Goal: Information Seeking & Learning: Learn about a topic

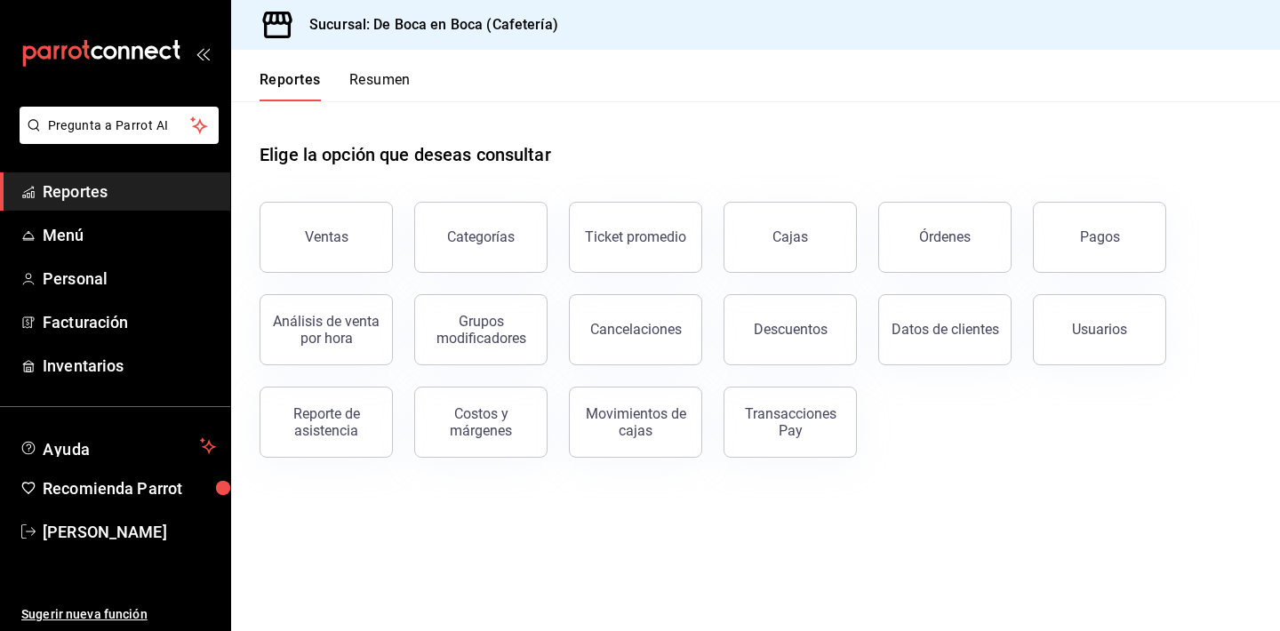
click at [150, 187] on span "Reportes" at bounding box center [129, 192] width 173 height 24
click at [802, 229] on div "Cajas" at bounding box center [790, 237] width 36 height 21
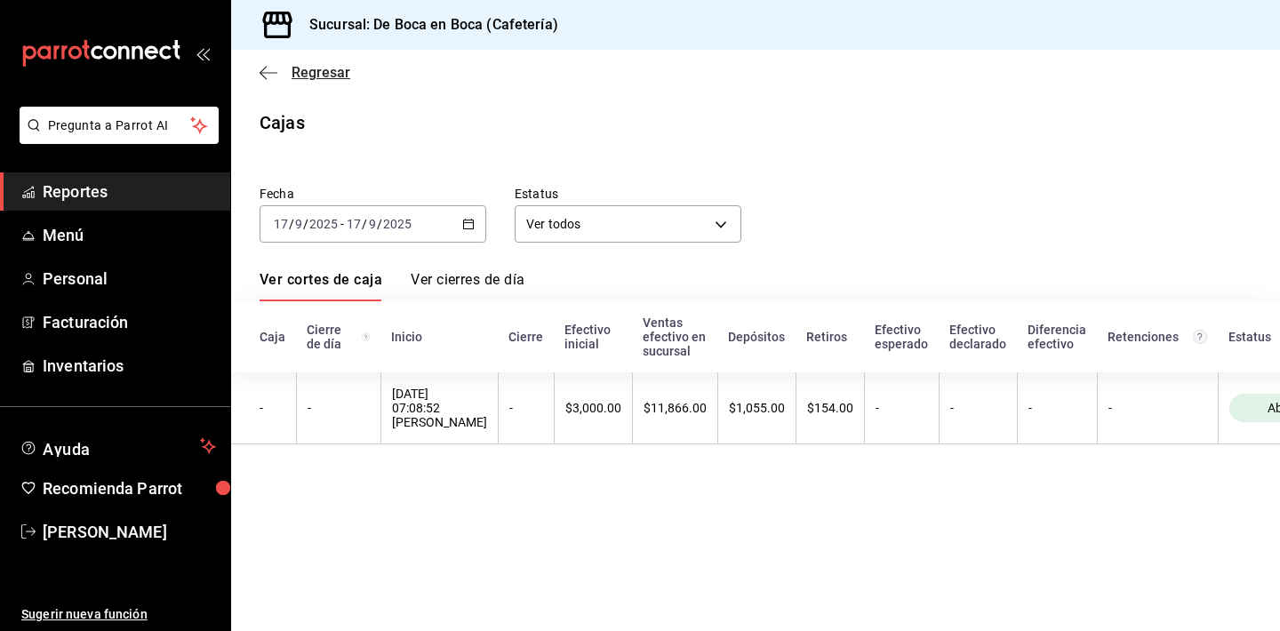
click at [331, 78] on span "Regresar" at bounding box center [321, 72] width 59 height 17
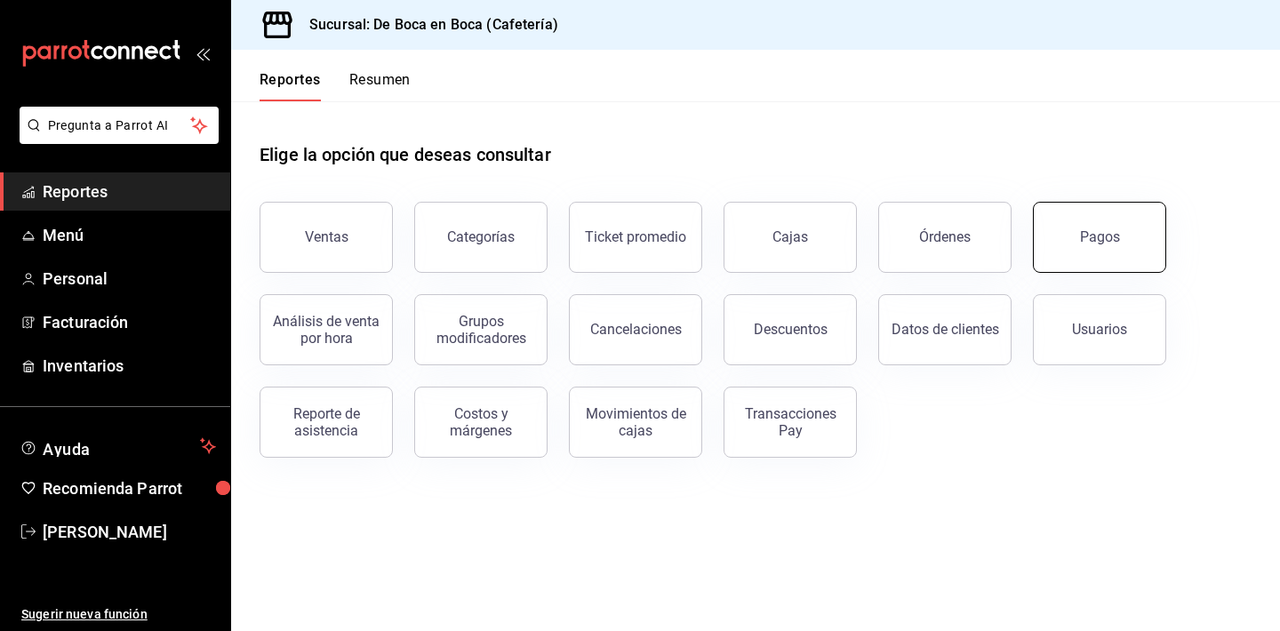
click at [1091, 252] on button "Pagos" at bounding box center [1099, 237] width 133 height 71
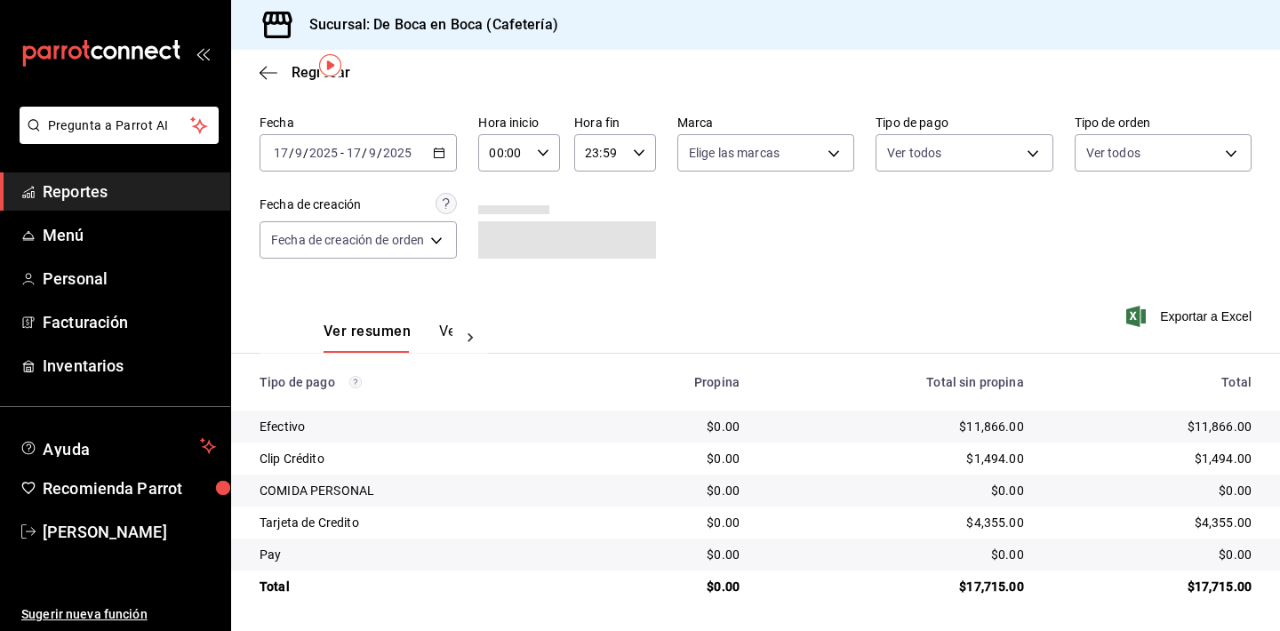
scroll to position [57, 0]
click at [142, 183] on span "Reportes" at bounding box center [129, 192] width 173 height 24
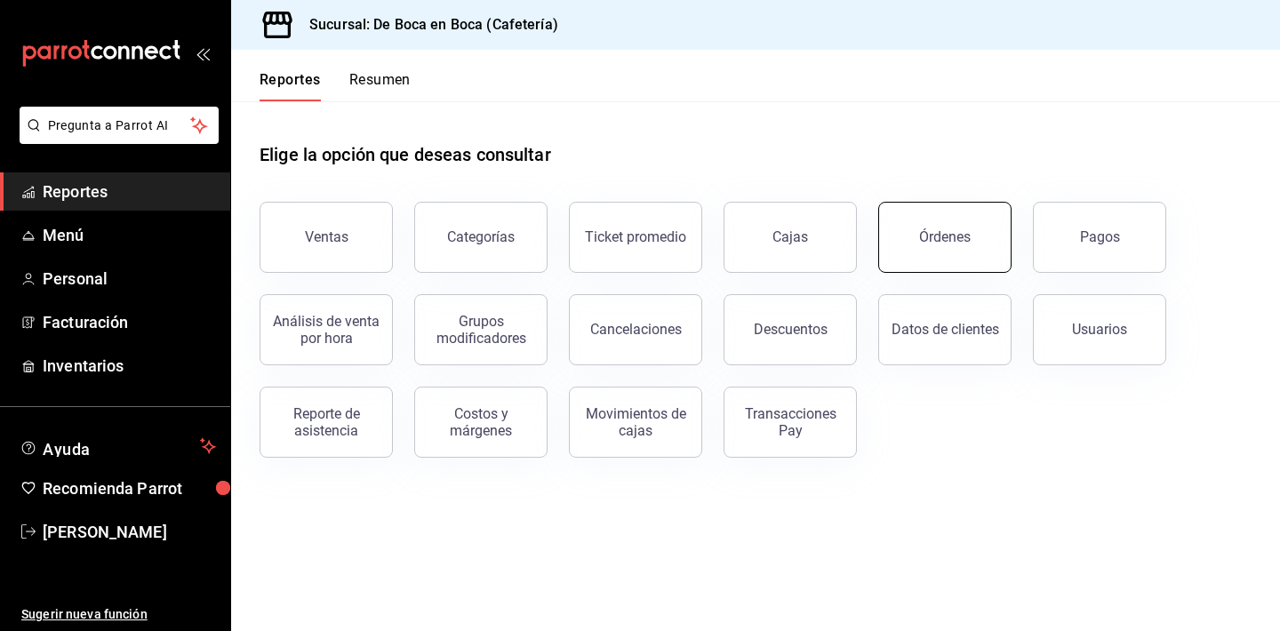
click at [912, 239] on button "Órdenes" at bounding box center [944, 237] width 133 height 71
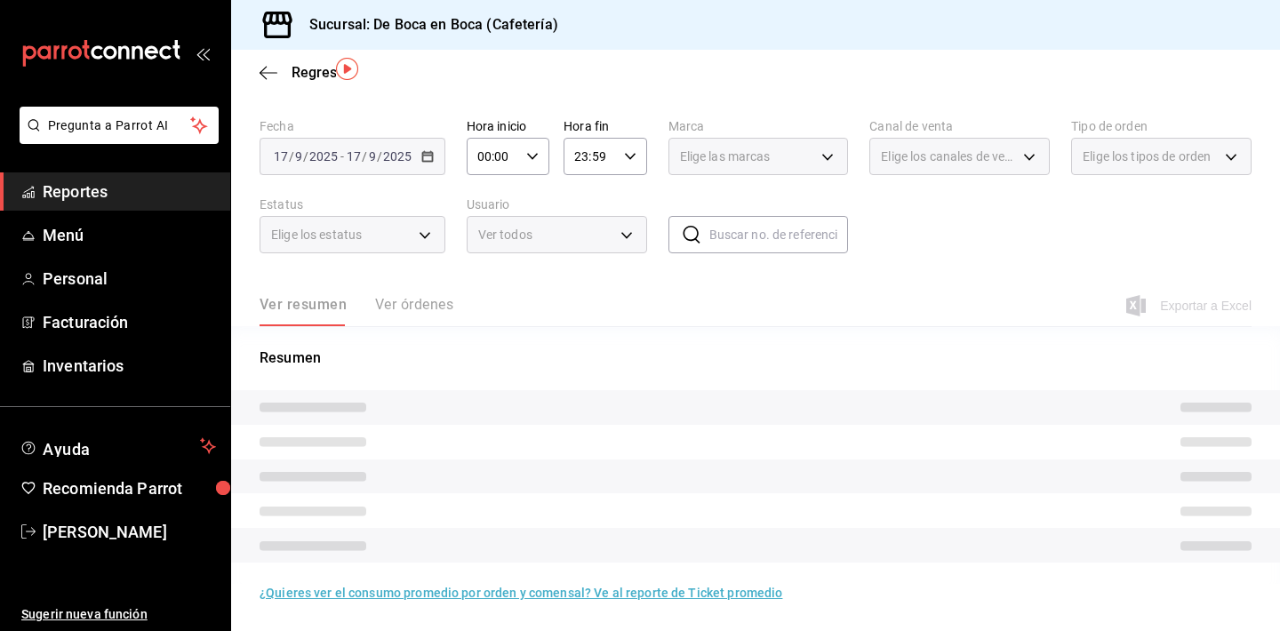
scroll to position [53, 0]
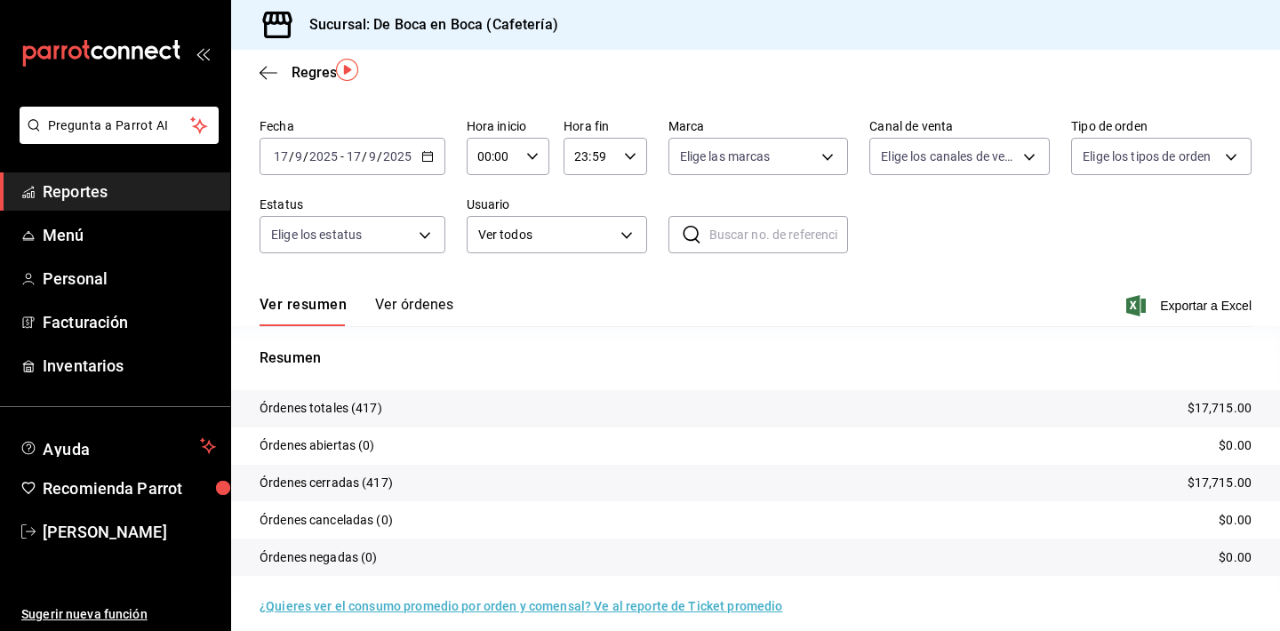
click at [438, 445] on tr "Órdenes abiertas (0) $0.00" at bounding box center [755, 445] width 1049 height 37
click at [415, 310] on button "Ver órdenes" at bounding box center [414, 311] width 78 height 30
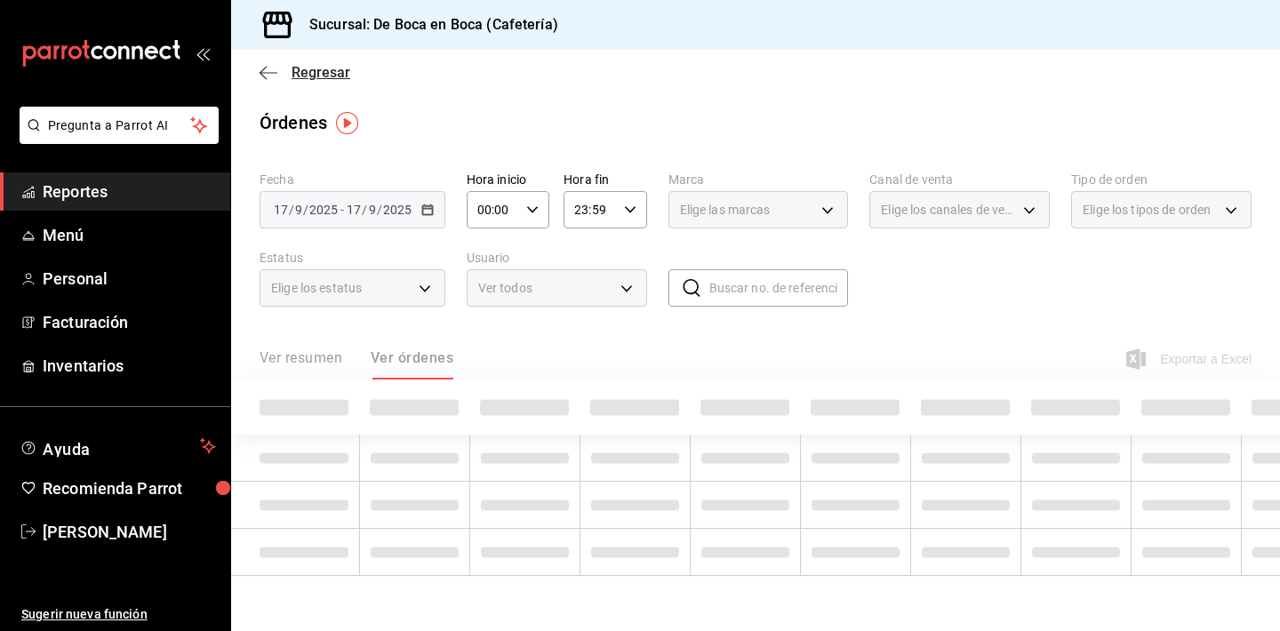
click at [308, 77] on span "Regresar" at bounding box center [321, 72] width 59 height 17
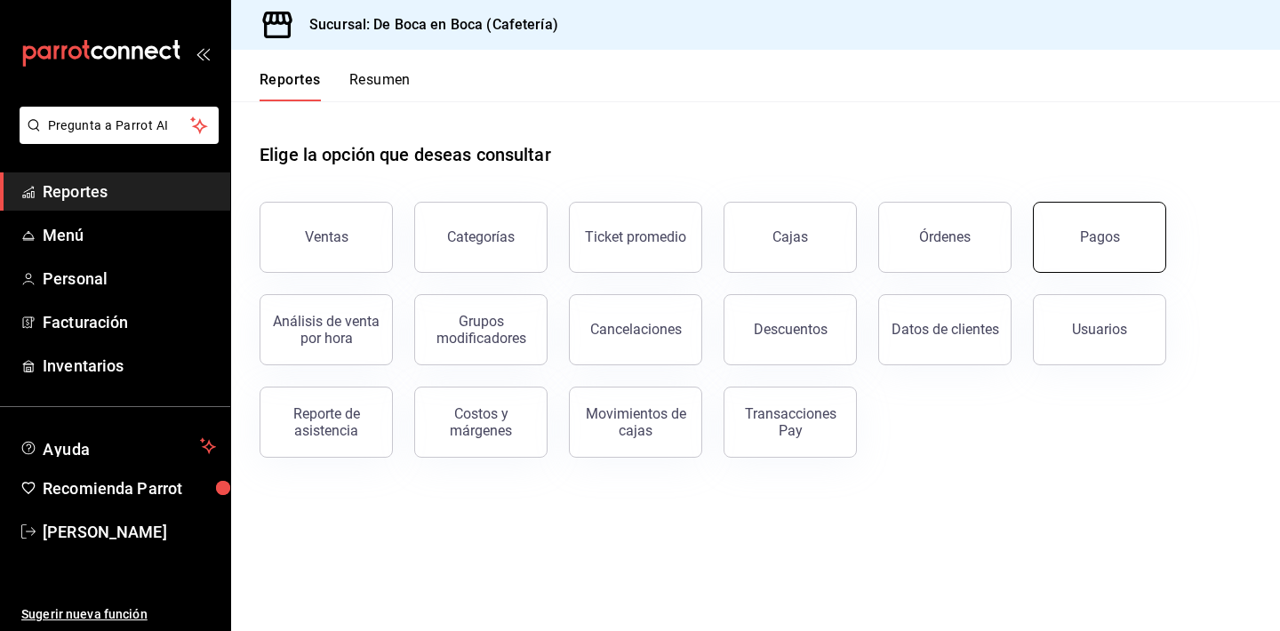
click at [1066, 251] on button "Pagos" at bounding box center [1099, 237] width 133 height 71
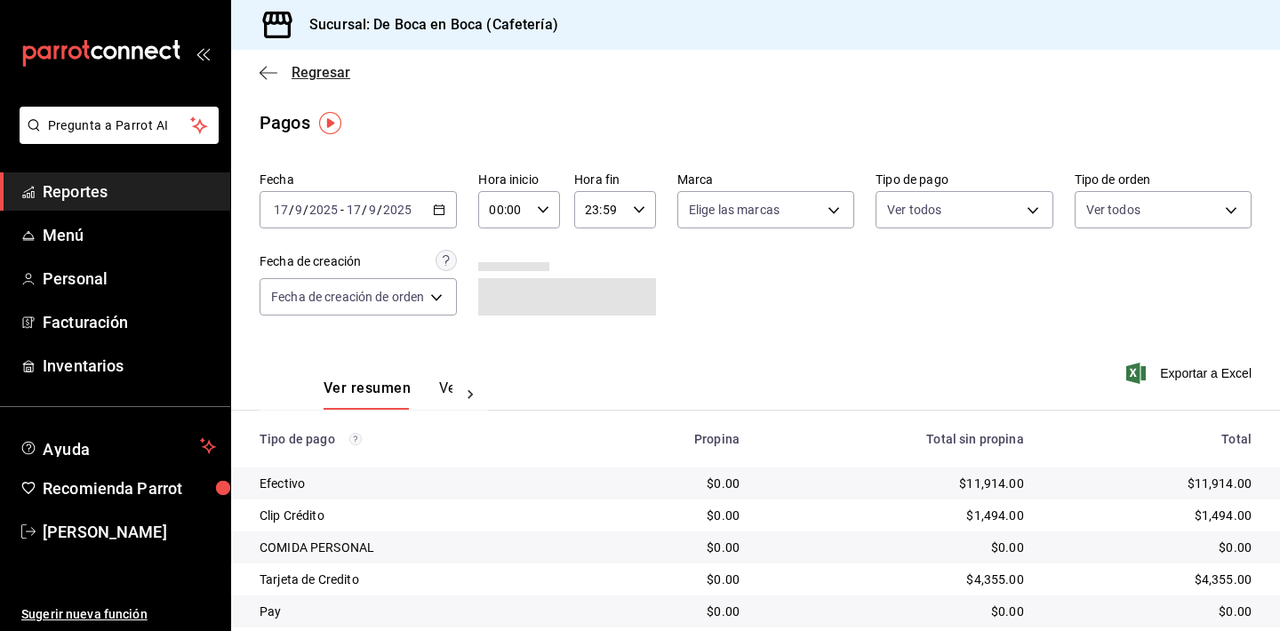
click at [343, 70] on span "Regresar" at bounding box center [321, 72] width 59 height 17
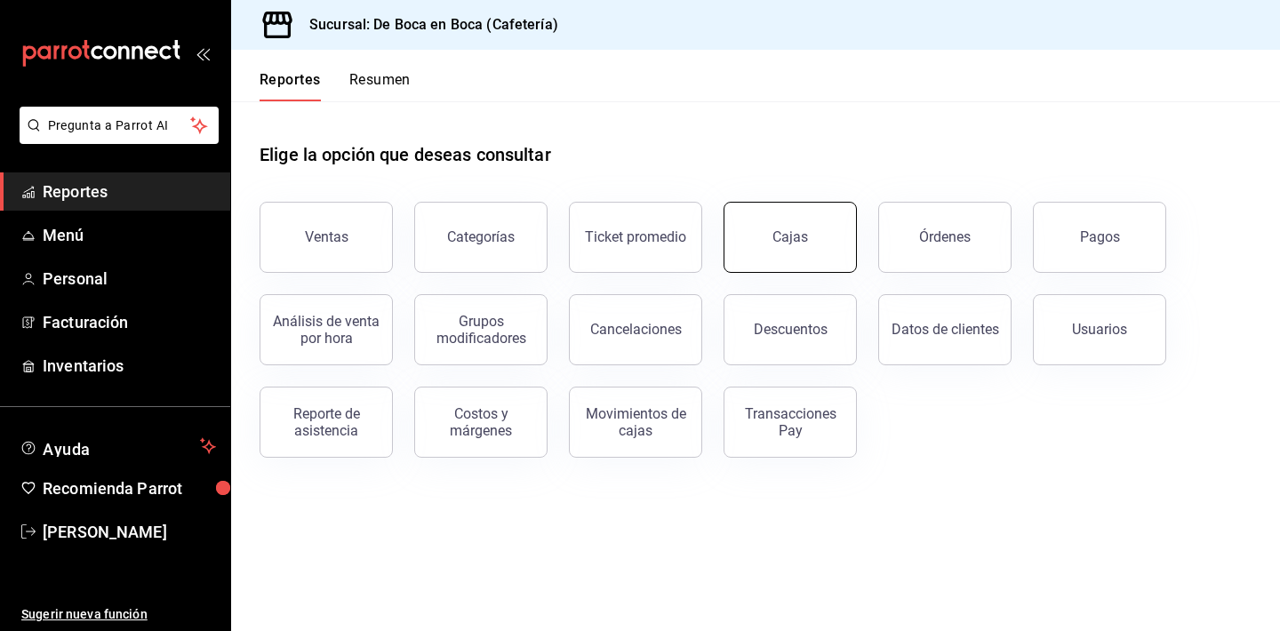
click at [819, 220] on link "Cajas" at bounding box center [789, 237] width 133 height 71
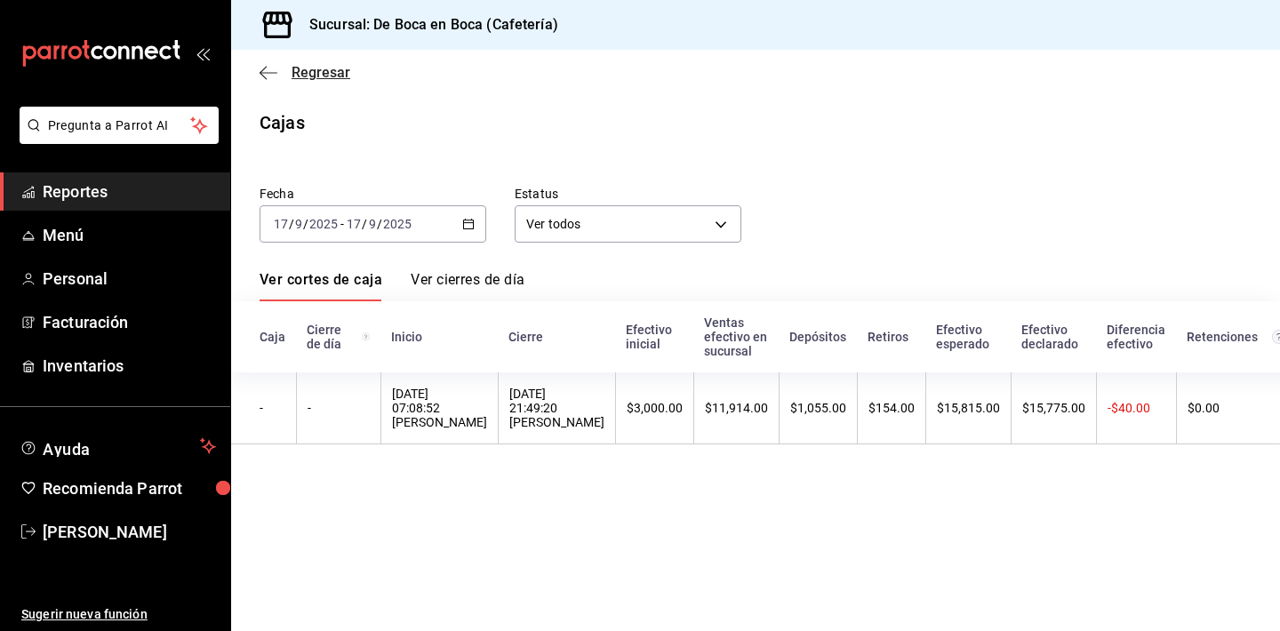
click at [293, 74] on span "Regresar" at bounding box center [321, 72] width 59 height 17
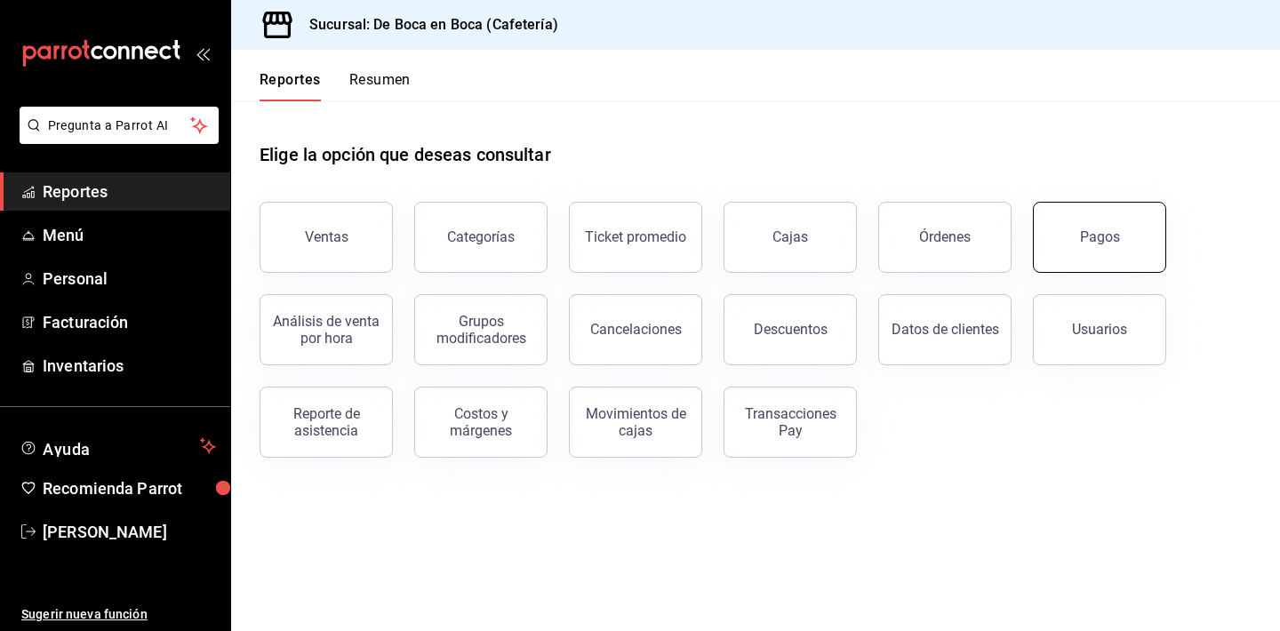
click at [1086, 262] on button "Pagos" at bounding box center [1099, 237] width 133 height 71
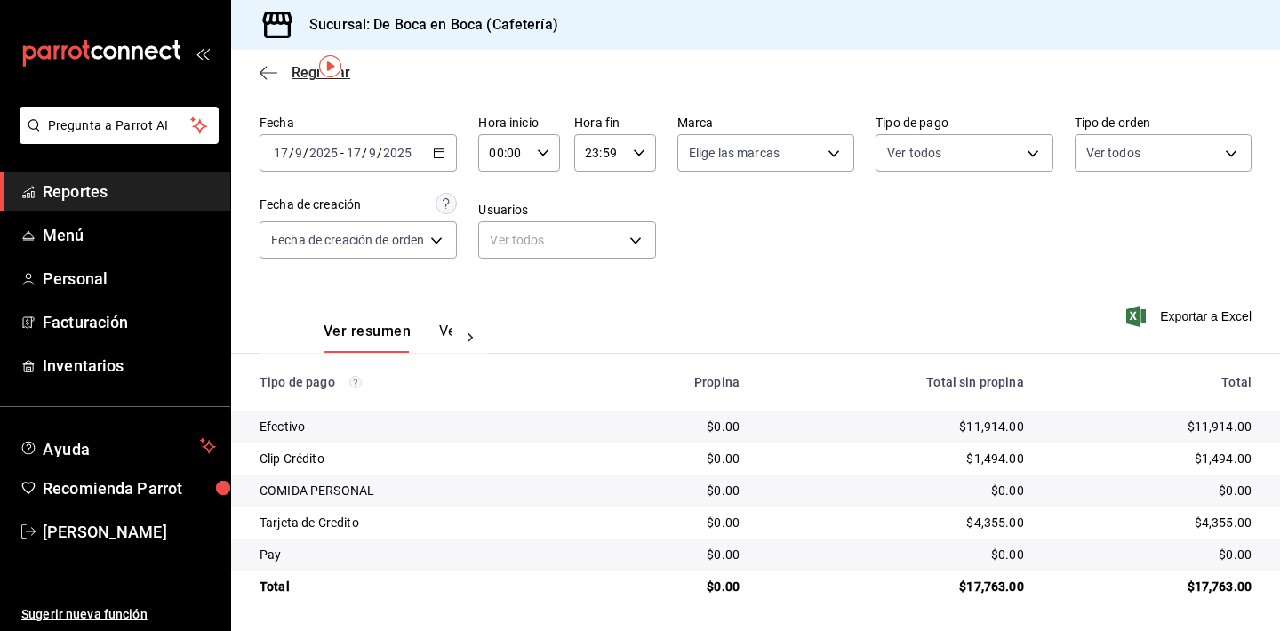
click at [315, 76] on span "Regresar" at bounding box center [321, 72] width 59 height 17
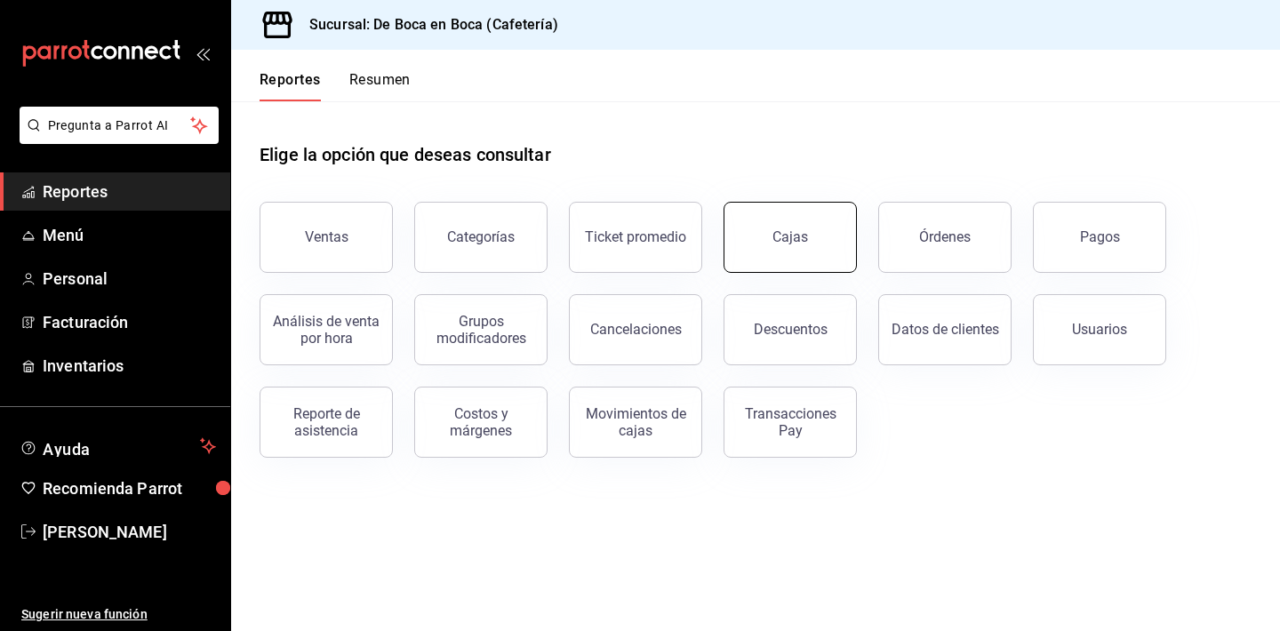
click at [832, 244] on link "Cajas" at bounding box center [789, 237] width 133 height 71
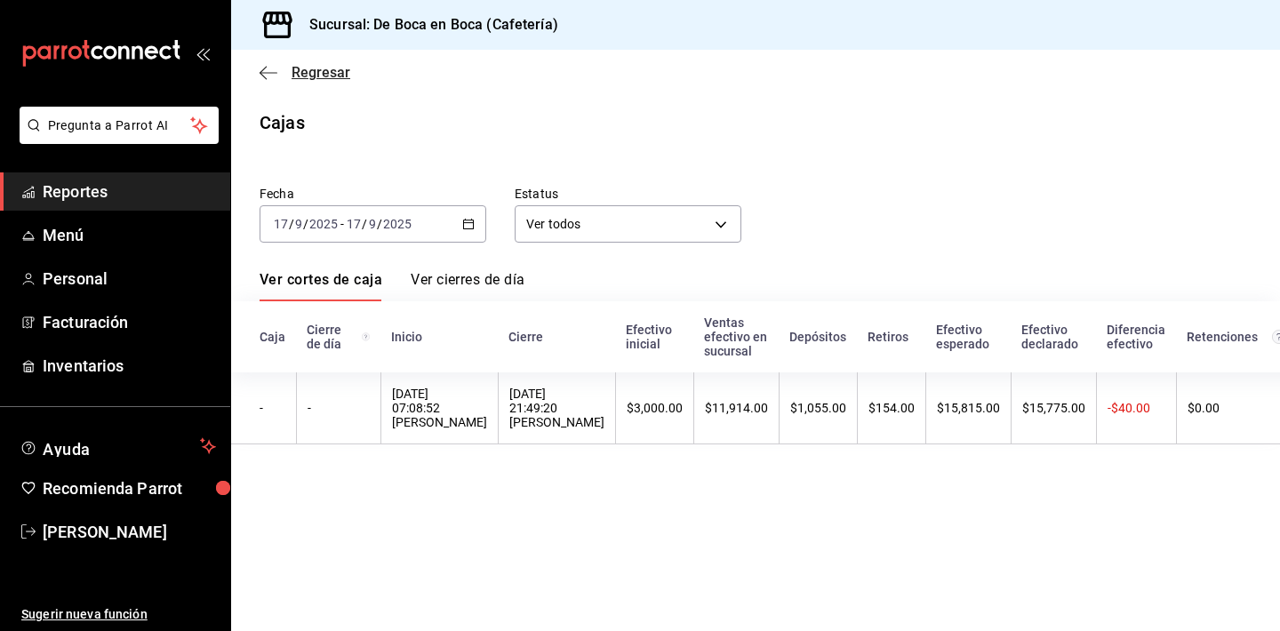
click at [312, 80] on span "Regresar" at bounding box center [321, 72] width 59 height 17
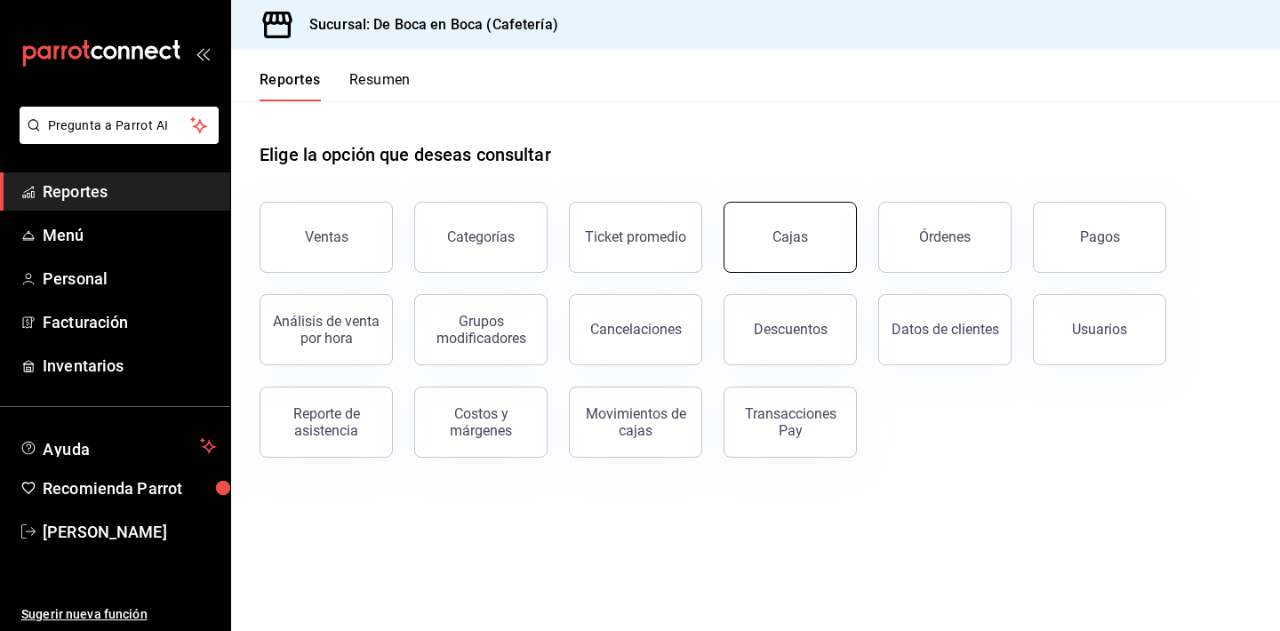
click at [787, 220] on link "Cajas" at bounding box center [789, 237] width 133 height 71
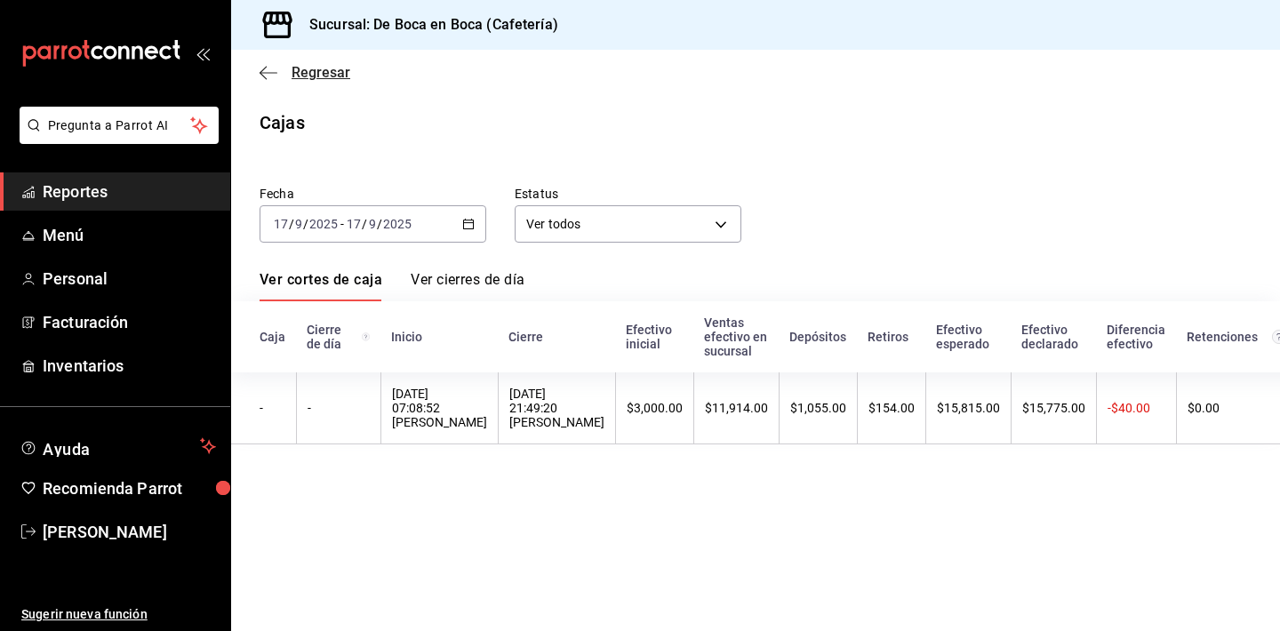
click at [337, 78] on span "Regresar" at bounding box center [321, 72] width 59 height 17
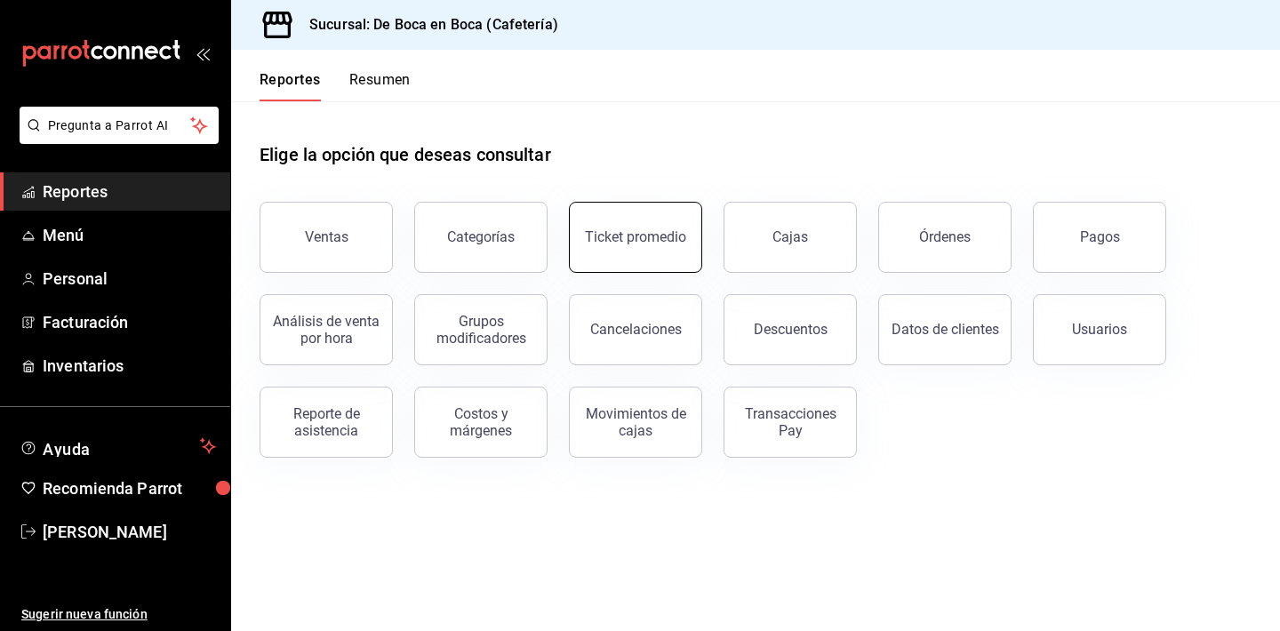
click at [628, 225] on button "Ticket promedio" at bounding box center [635, 237] width 133 height 71
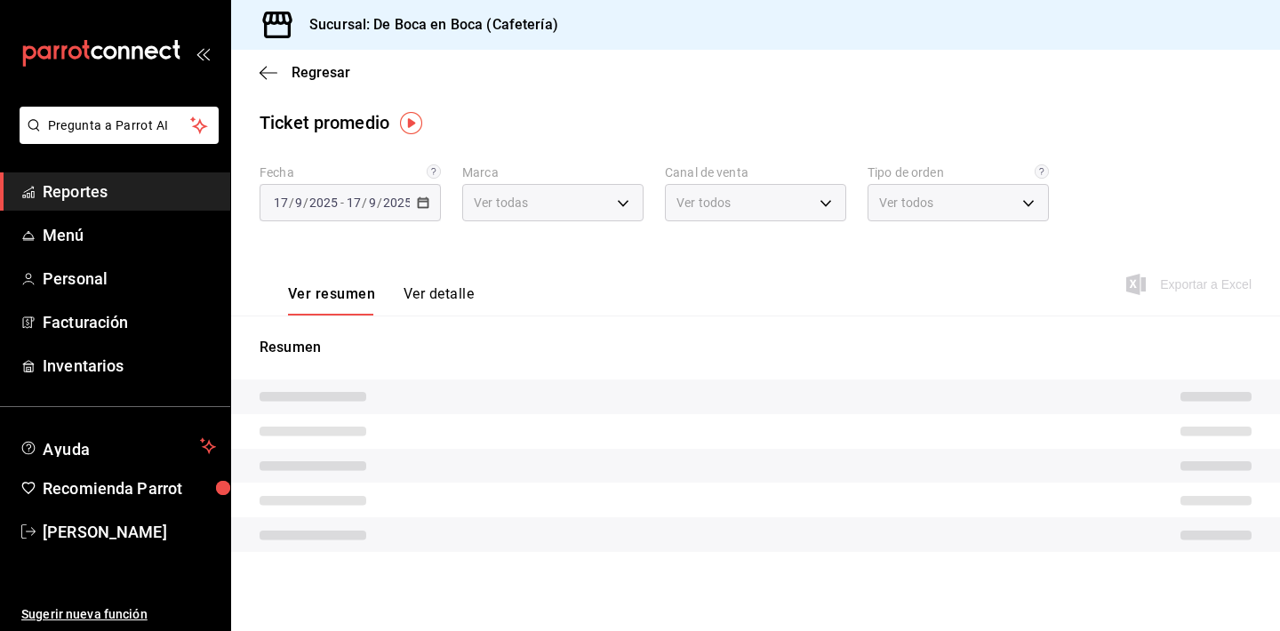
type input "4eab8db2-e1dc-4fb3-9b1f-7fa82010a4f3"
type input "PARROT,UBER_EATS,RAPPI,DIDI_FOOD,ONLINE"
type input "61aa6ed0-89e8-4ade-ab8f-9d5a6c3a5d55,64c7675a-ad12-4e92-a92e-381dad39d6f0,EXTER…"
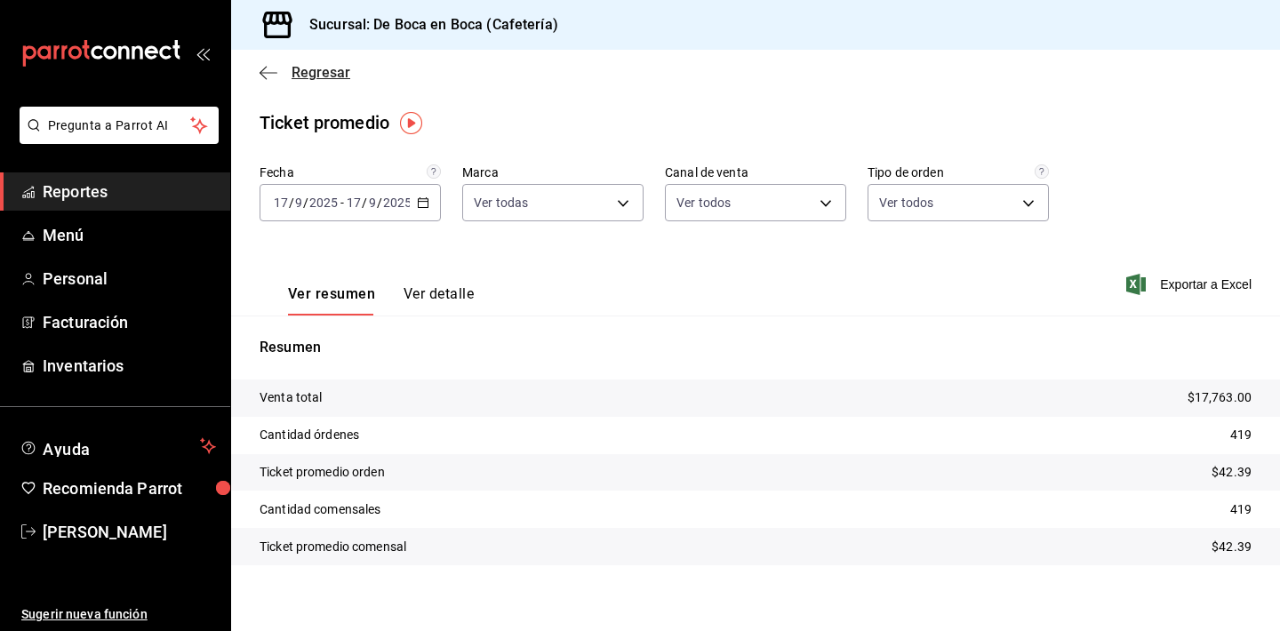
click at [304, 76] on span "Regresar" at bounding box center [321, 72] width 59 height 17
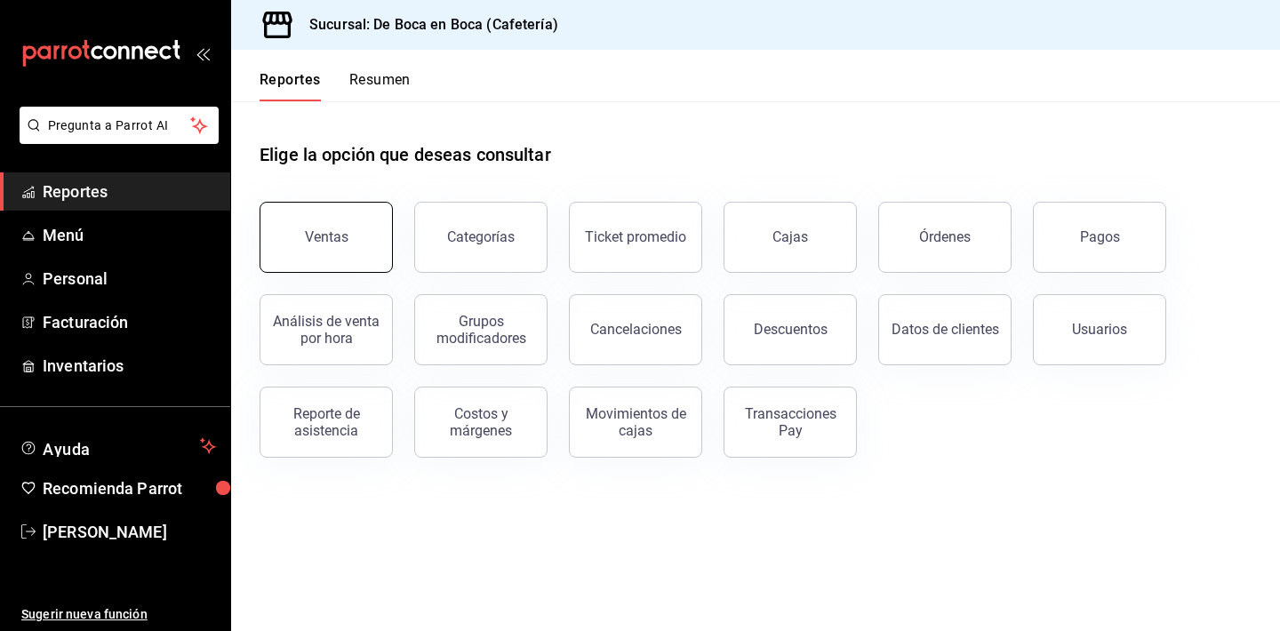
click at [382, 238] on button "Ventas" at bounding box center [326, 237] width 133 height 71
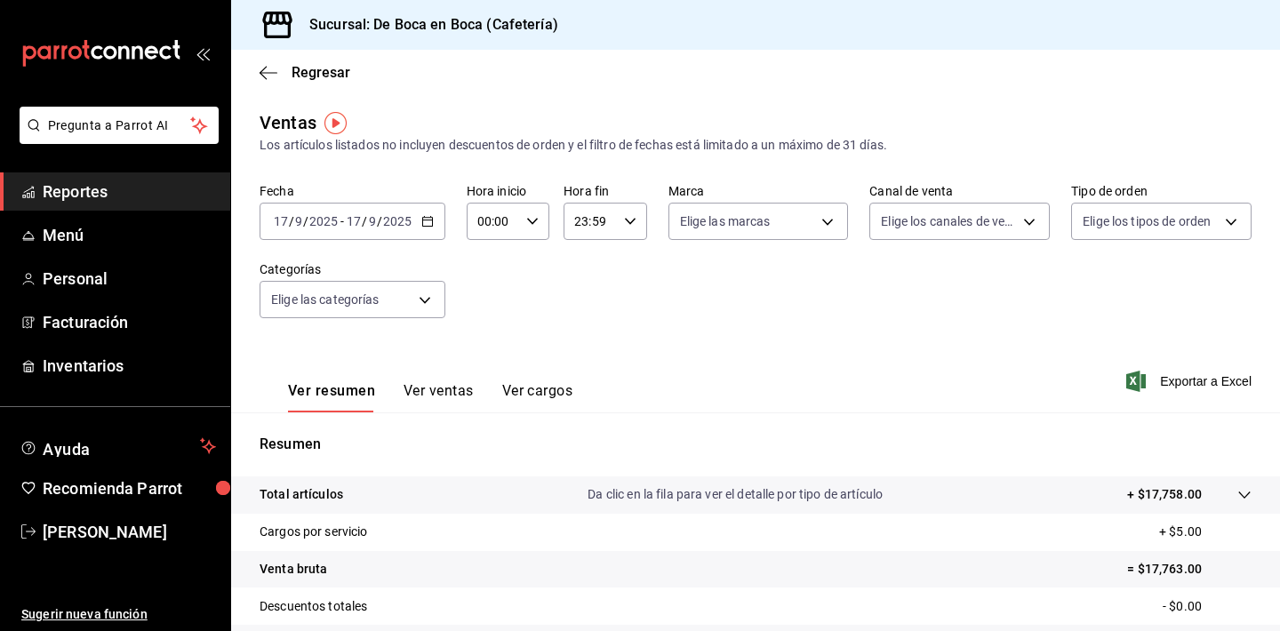
click at [429, 386] on button "Ver ventas" at bounding box center [438, 397] width 70 height 30
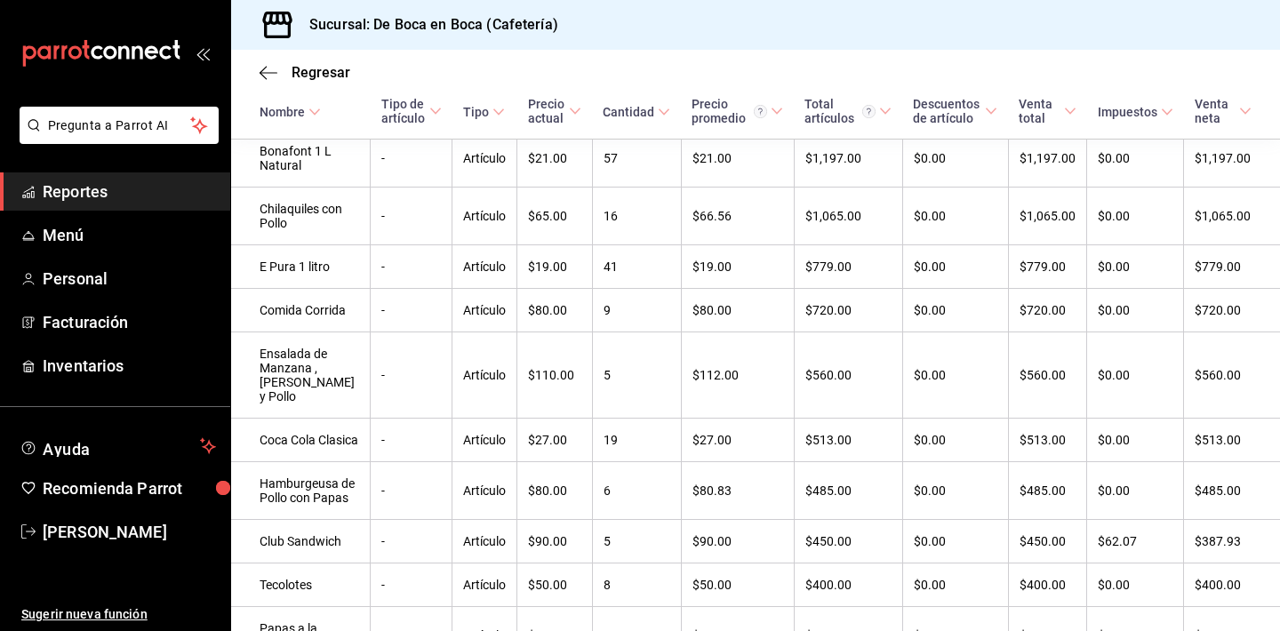
scroll to position [373, 0]
click at [646, 109] on div "Cantidad" at bounding box center [629, 112] width 52 height 14
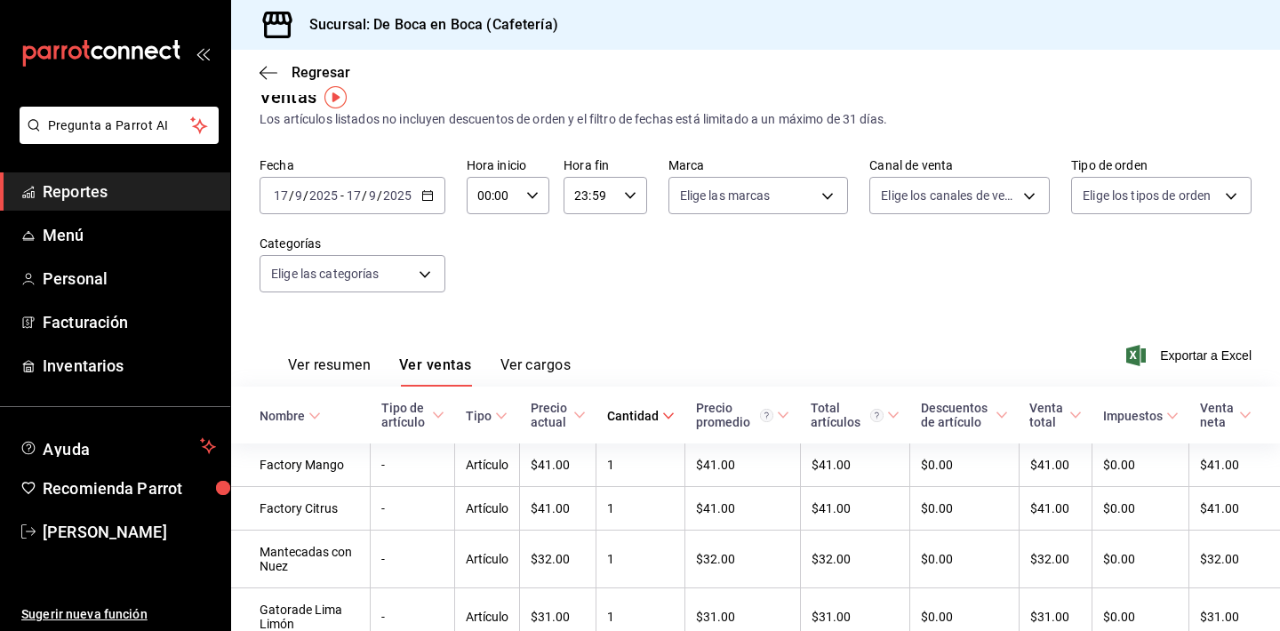
click at [639, 419] on div "Cantidad" at bounding box center [633, 416] width 52 height 14
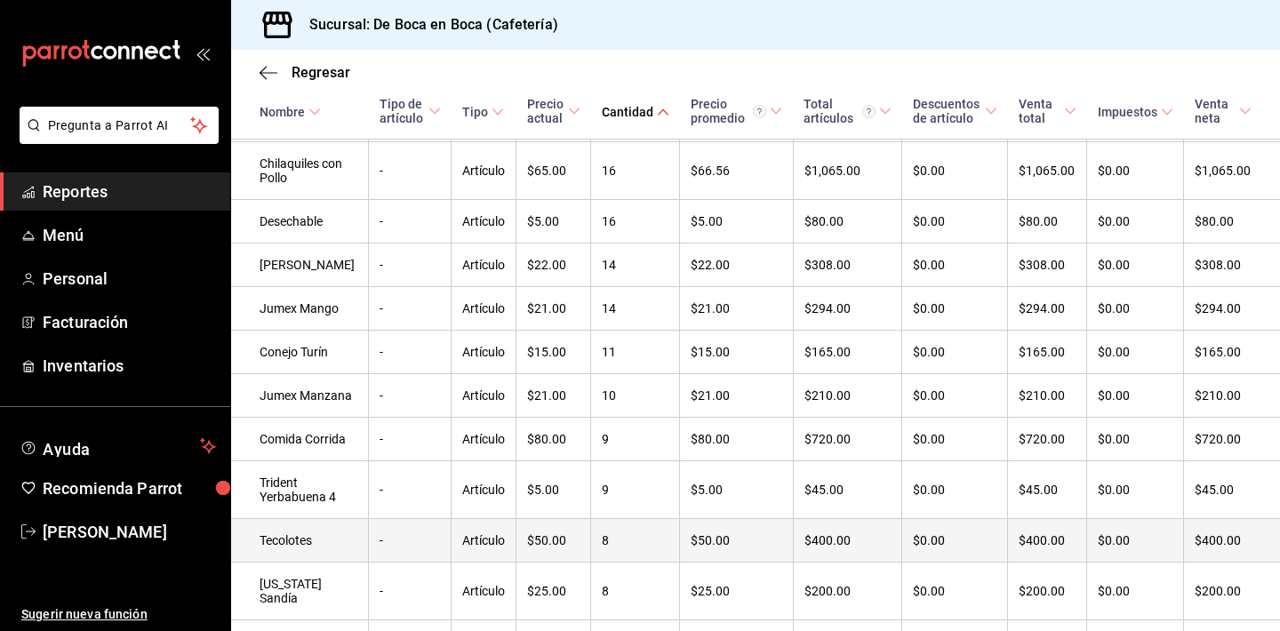
scroll to position [524, 0]
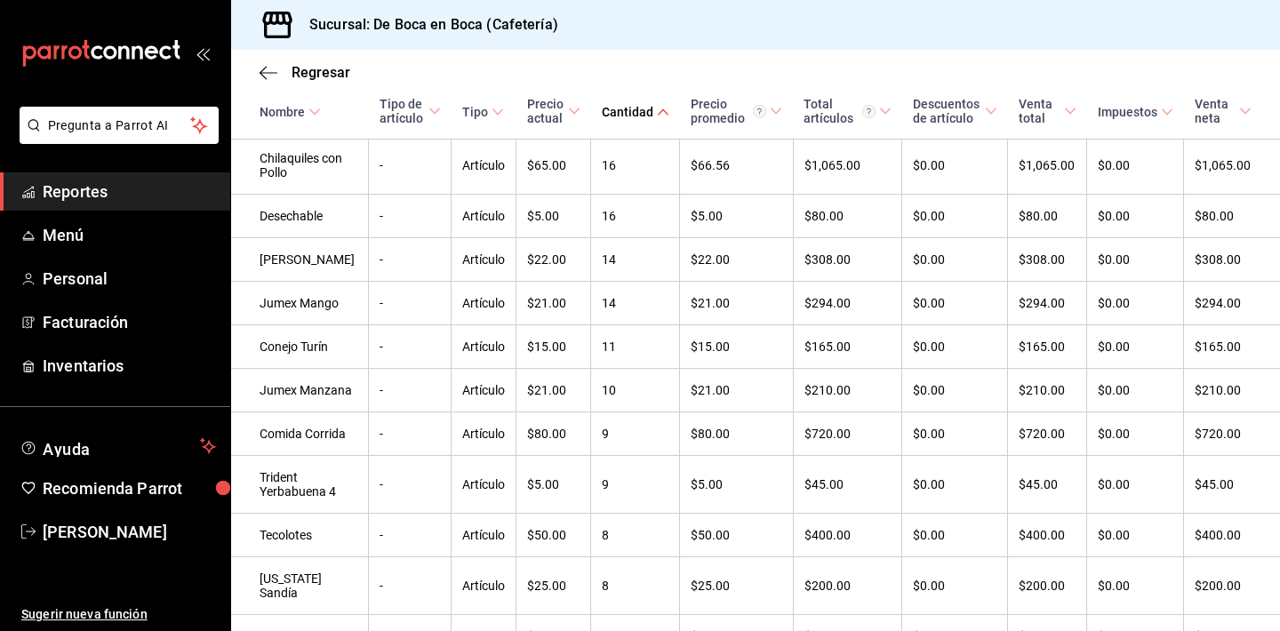
click at [649, 107] on div "Cantidad" at bounding box center [628, 112] width 52 height 14
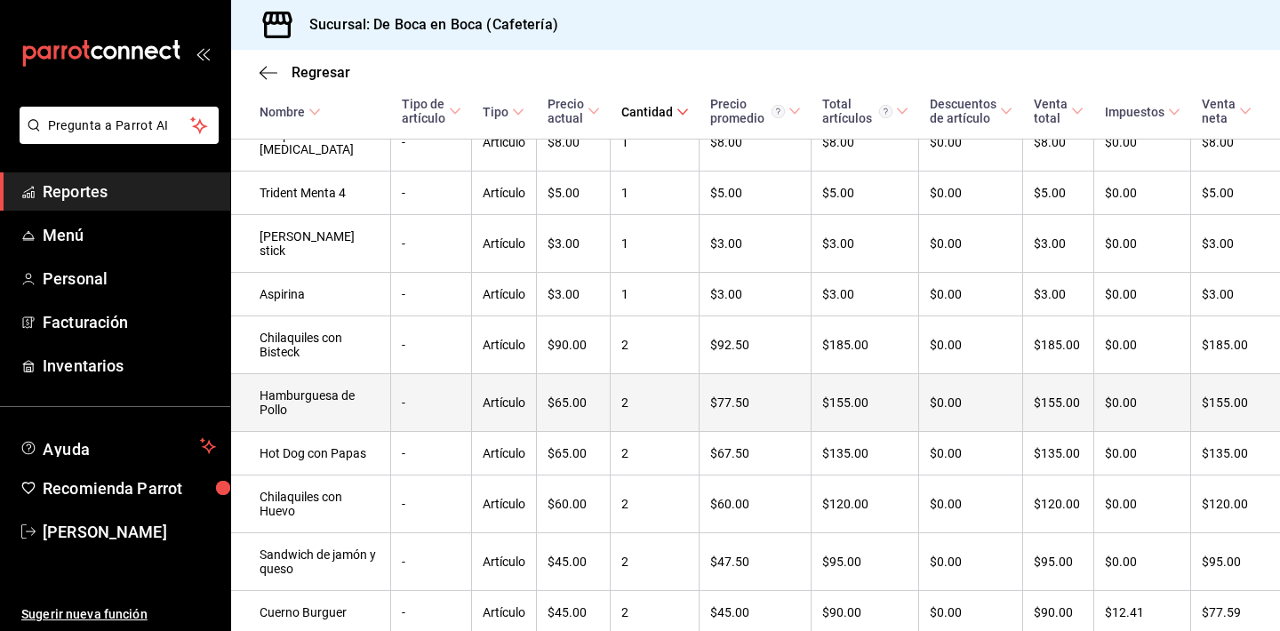
scroll to position [2292, 0]
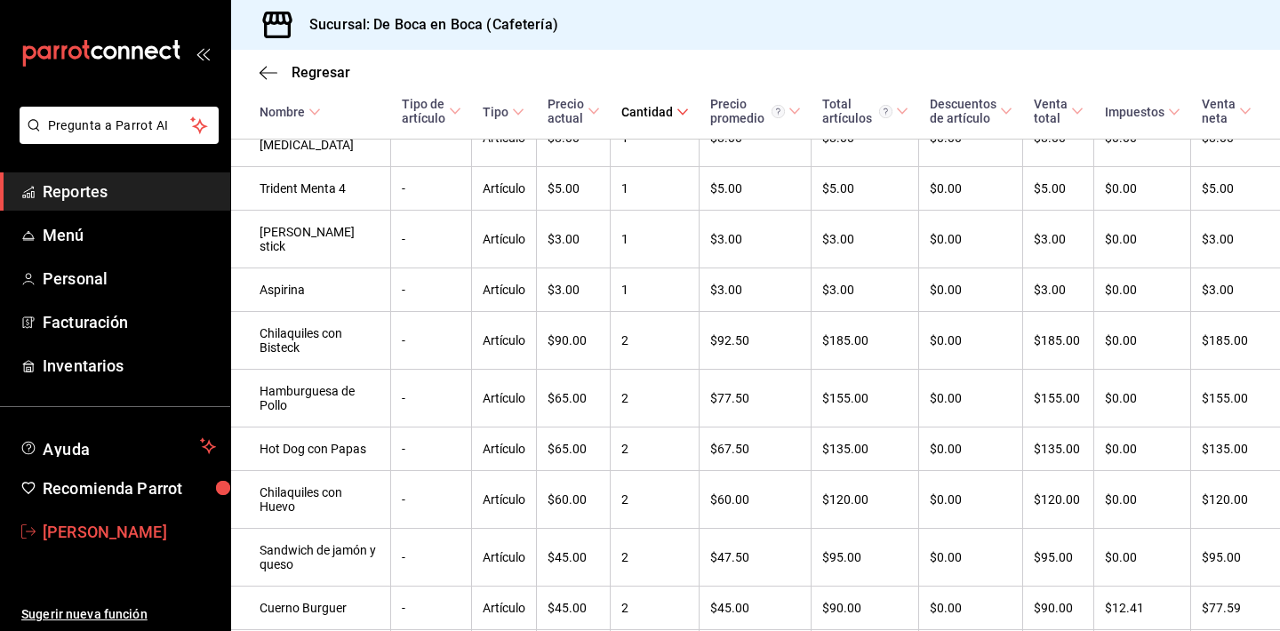
click at [152, 527] on span "[PERSON_NAME]" at bounding box center [129, 532] width 173 height 24
